Goal: Transaction & Acquisition: Purchase product/service

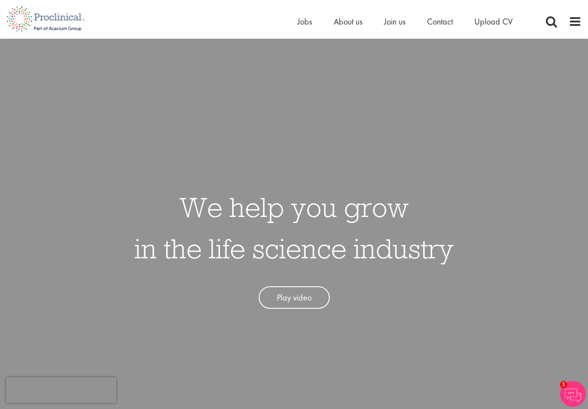
click at [295, 22] on div "Home Jobs About us Join us Contact Upload CV" at bounding box center [291, 16] width 582 height 32
click at [303, 22] on span "Jobs" at bounding box center [305, 21] width 15 height 11
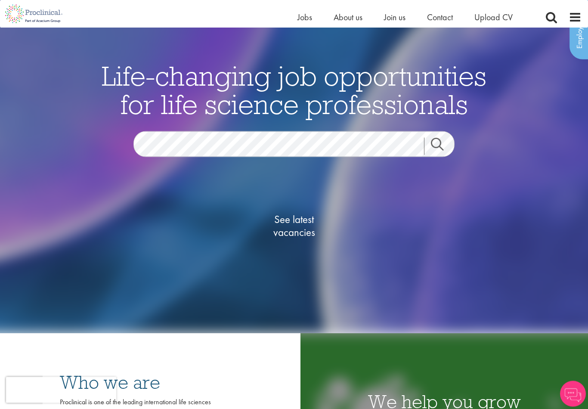
scroll to position [61, 0]
click at [295, 238] on span "See latest vacancies" at bounding box center [294, 226] width 86 height 26
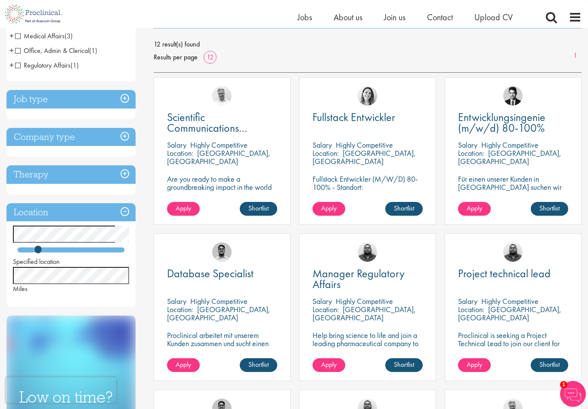
scroll to position [117, 0]
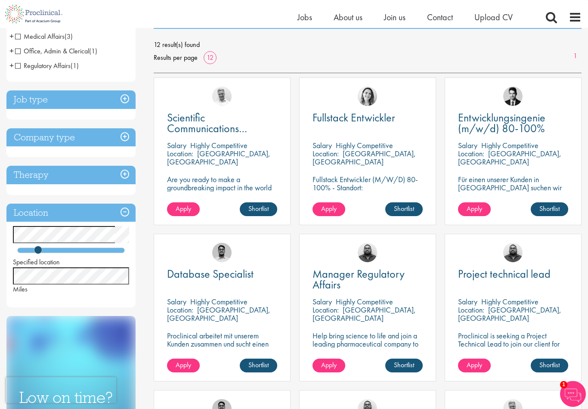
click at [516, 102] on img at bounding box center [512, 96] width 19 height 19
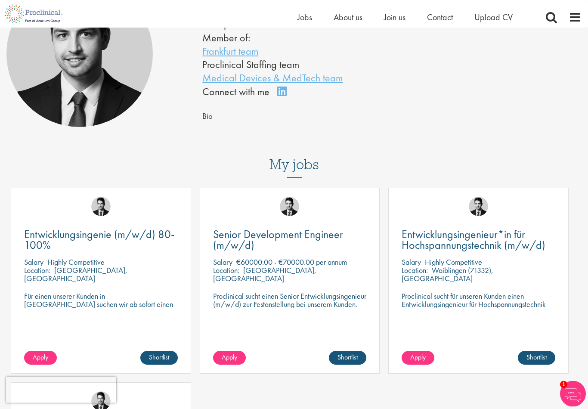
scroll to position [116, 0]
click at [99, 213] on img at bounding box center [100, 205] width 19 height 19
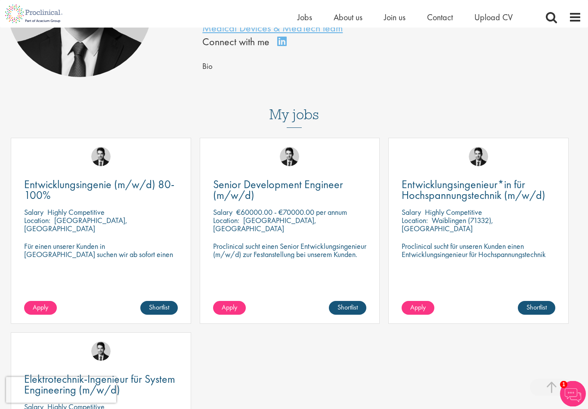
scroll to position [160, 0]
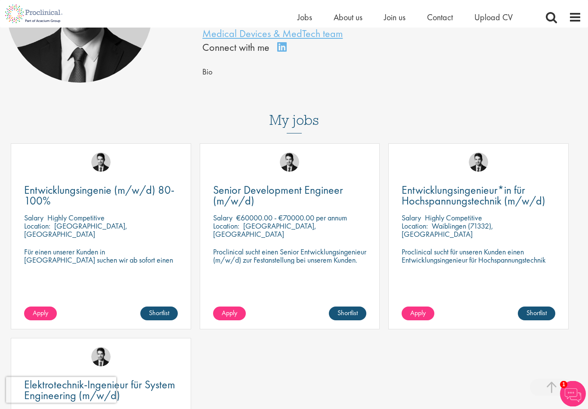
click at [59, 238] on div "Location: Zürich, Switzerland" at bounding box center [101, 230] width 154 height 17
click at [41, 191] on span "Entwicklungsingenie (m/w/d) 80-100%" at bounding box center [99, 195] width 150 height 25
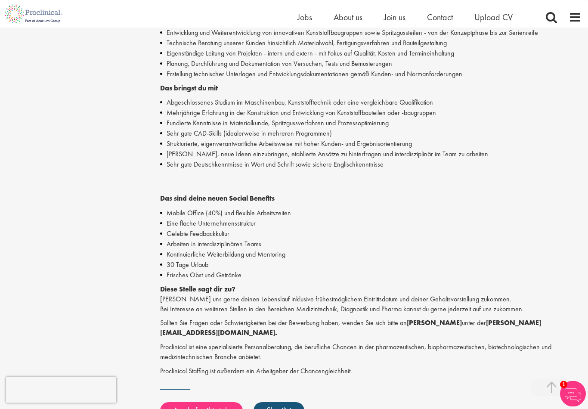
scroll to position [304, 0]
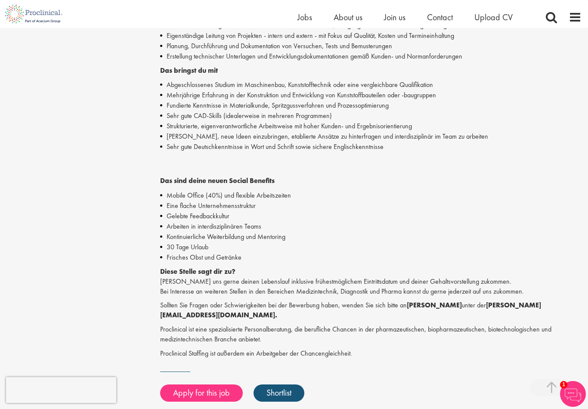
click at [537, 325] on p "Proclinical ist eine spezialisierte Personalberatung, die berufliche Chancen in…" at bounding box center [371, 335] width 422 height 20
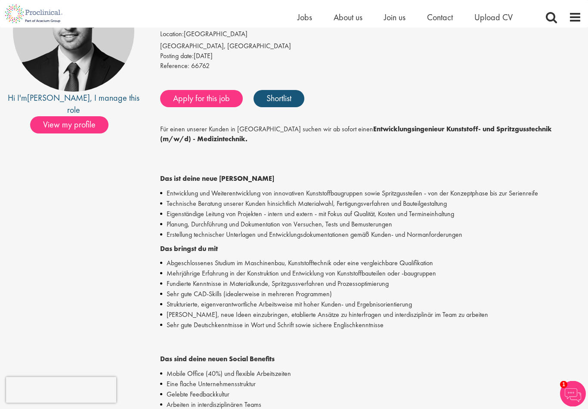
scroll to position [115, 0]
